Goal: Find specific page/section: Find specific page/section

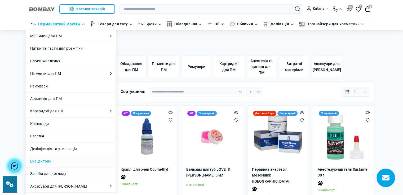
click at [46, 161] on link "Ексцентрик" at bounding box center [40, 162] width 21 height 6
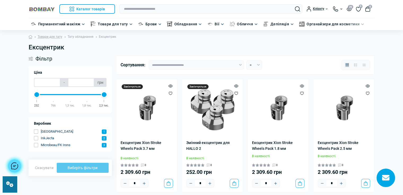
click at [84, 36] on link "Тату обладнання" at bounding box center [81, 36] width 26 height 5
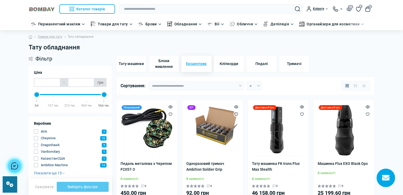
click at [190, 62] on span "Ексцентрик" at bounding box center [196, 64] width 21 height 6
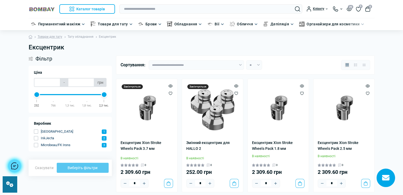
click at [76, 37] on link "Тату обладнання" at bounding box center [81, 36] width 26 height 5
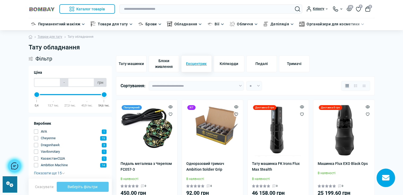
click at [203, 64] on span "Ексцентрик" at bounding box center [196, 64] width 21 height 6
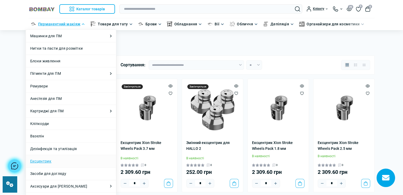
click at [41, 161] on link "Ексцентрик" at bounding box center [40, 162] width 21 height 6
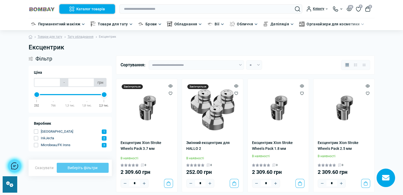
click at [80, 8] on button "Каталог товарів" at bounding box center [87, 9] width 56 height 10
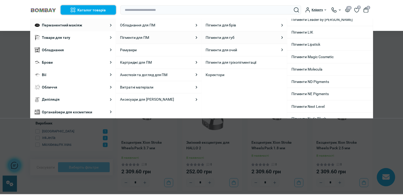
scroll to position [262, 0]
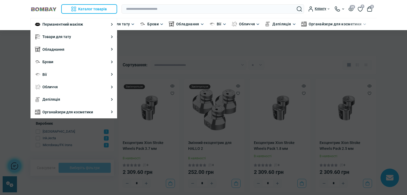
click at [240, 125] on div at bounding box center [203, 97] width 407 height 195
